Goal: Find specific page/section: Find specific page/section

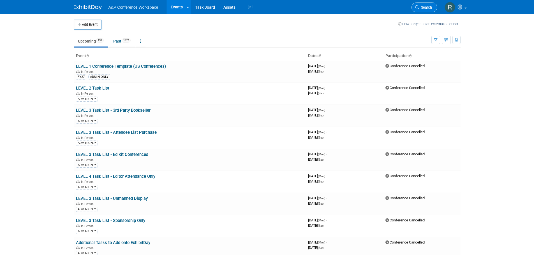
click at [417, 9] on icon at bounding box center [417, 7] width 4 height 4
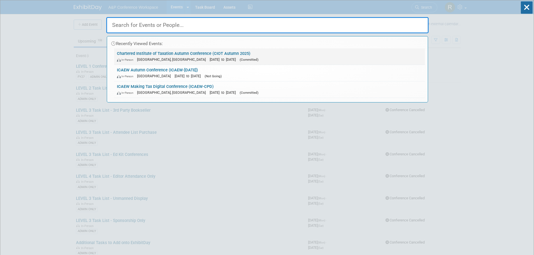
click at [145, 57] on div "In-Person Cambridge, United Kingdom Sep 19, 2025 to Sep 21, 2025 (Committed)" at bounding box center [269, 60] width 305 height 6
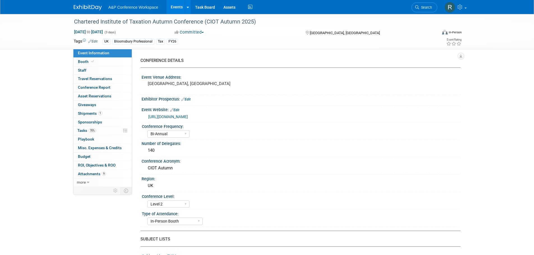
select select "Bi-Annual"
select select "Level 2"
select select "In-Person Booth"
select select "Tax & Accounting"
select select "Bloomsbury Professional"
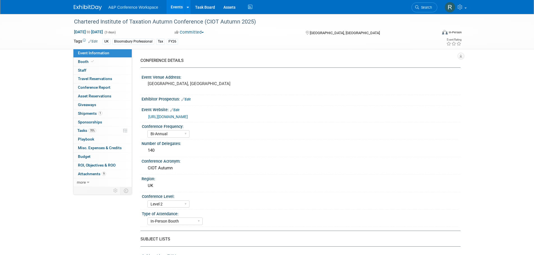
select select "[PERSON_NAME]"
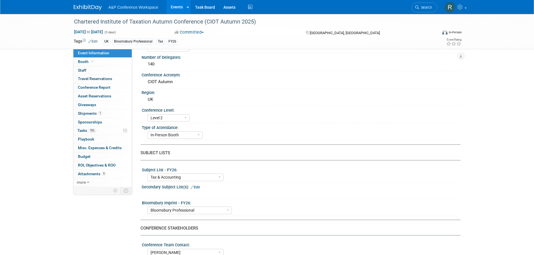
scroll to position [28, 0]
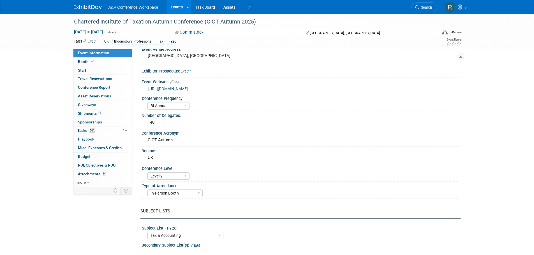
click at [188, 87] on link "[URL][DOMAIN_NAME]" at bounding box center [168, 89] width 40 height 4
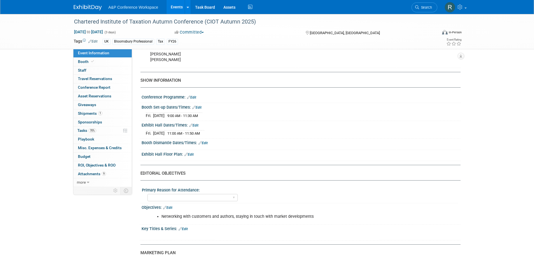
scroll to position [393, 0]
